Goal: Information Seeking & Learning: Understand process/instructions

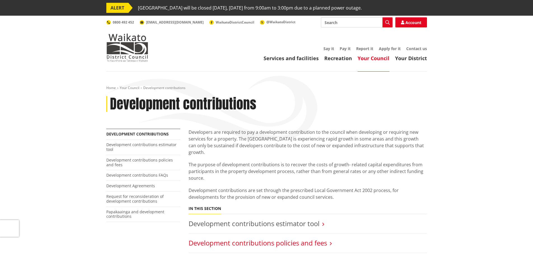
scroll to position [56, 0]
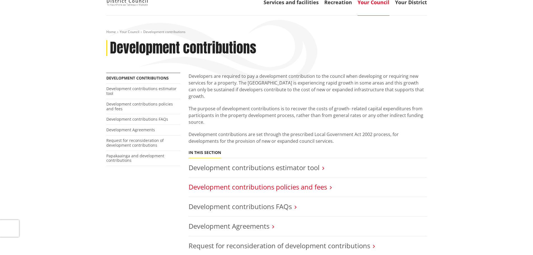
click at [320, 183] on link "Development contributions policies and fees" at bounding box center [258, 186] width 138 height 9
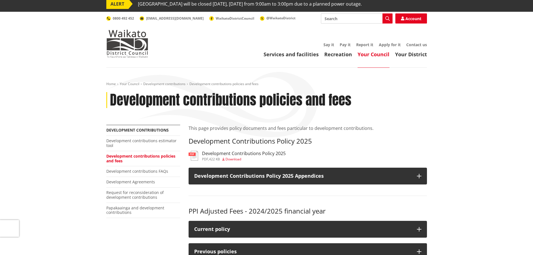
scroll to position [56, 0]
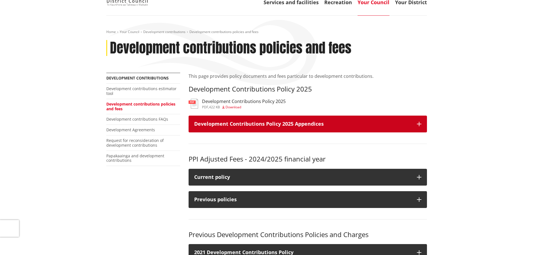
click at [340, 121] on h3 "Development Contributions Policy 2025 Appendices" at bounding box center [302, 124] width 217 height 6
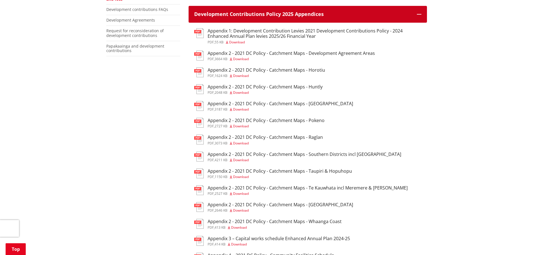
scroll to position [0, 0]
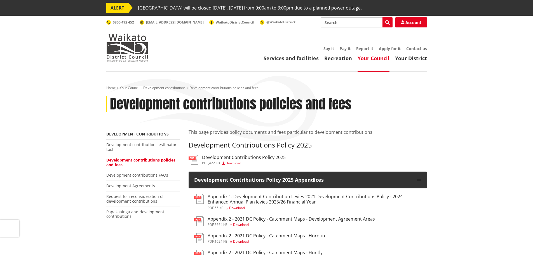
click at [280, 156] on h3 "Development Contributions Policy 2025" at bounding box center [244, 157] width 84 height 5
